Goal: Information Seeking & Learning: Check status

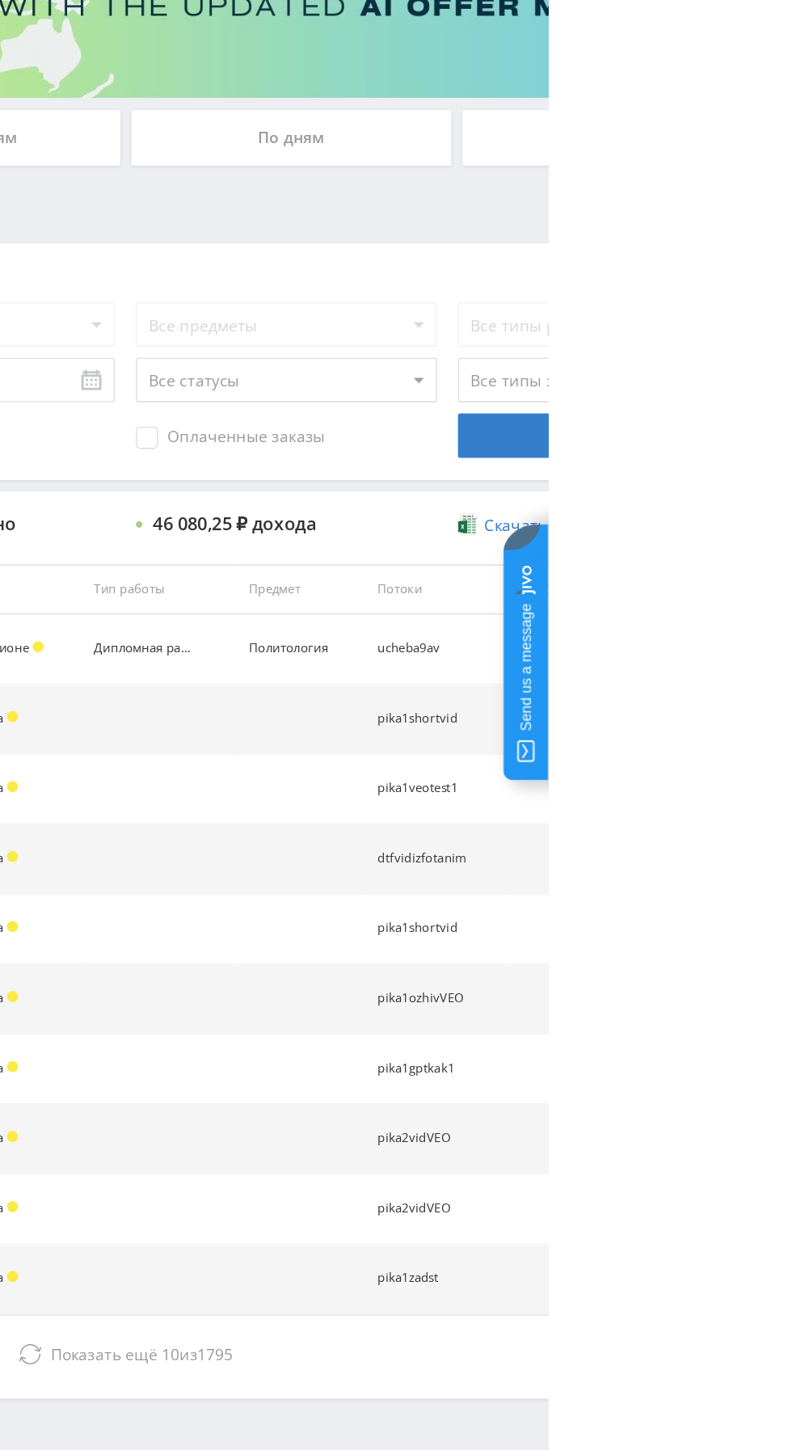
click at [592, 1224] on button "Показать ещё 10 из 1795" at bounding box center [484, 1236] width 921 height 32
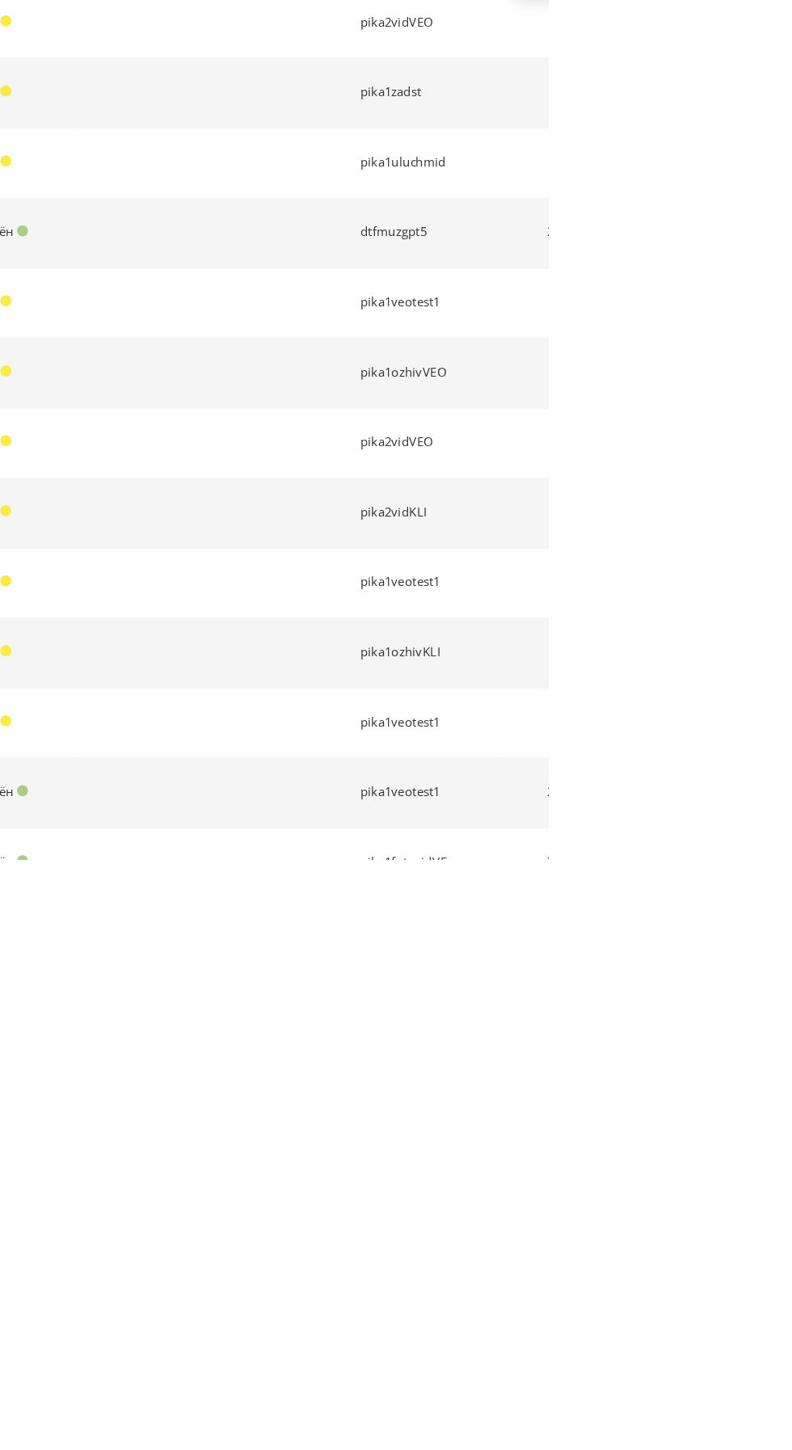
scroll to position [335, 0]
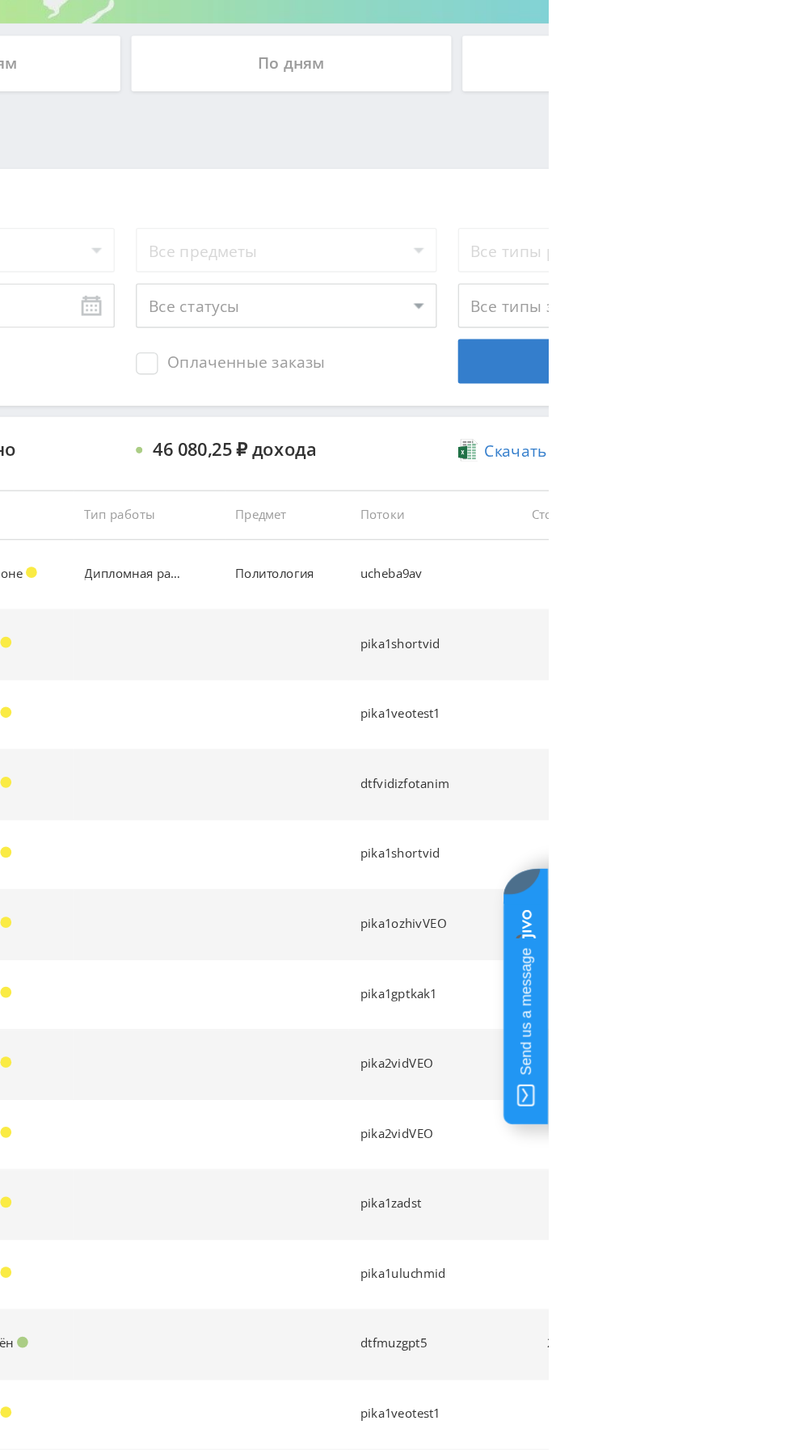
scroll to position [0, 0]
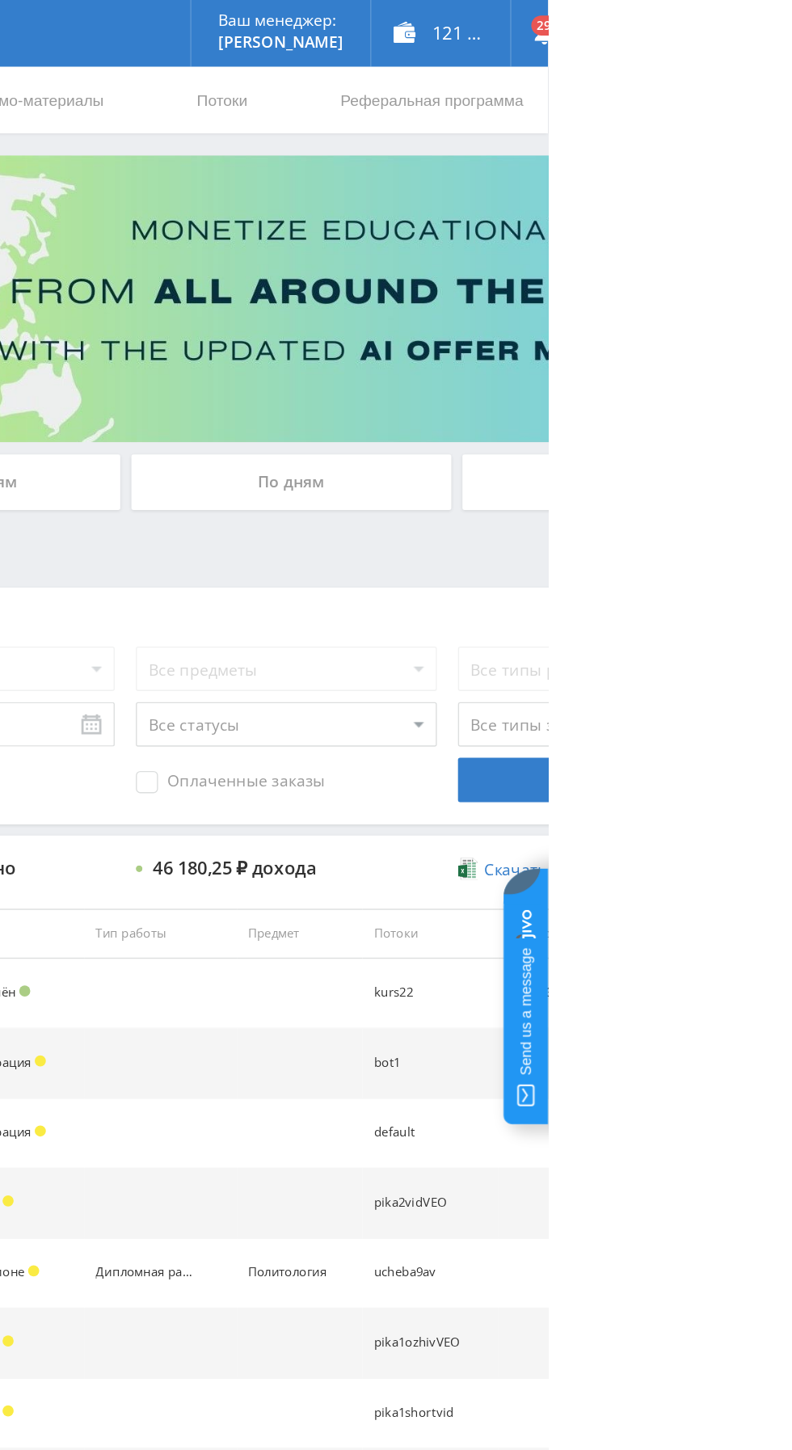
click at [557, 356] on div "По дням" at bounding box center [605, 351] width 233 height 40
click at [0, 0] on input "По дням" at bounding box center [0, 0] width 0 height 0
